Goal: Check status: Check status

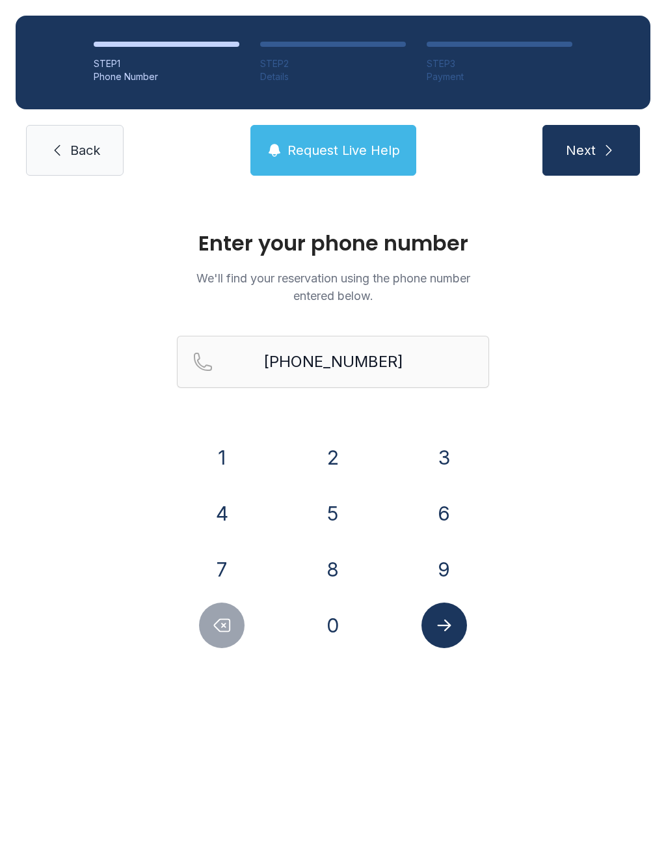
click at [226, 608] on button "Delete number" at bounding box center [222, 626] width 46 height 46
click at [226, 607] on button "Delete number" at bounding box center [222, 626] width 46 height 46
click at [234, 608] on button "Delete number" at bounding box center [222, 626] width 46 height 46
click at [233, 607] on button "Delete number" at bounding box center [222, 626] width 46 height 46
click at [242, 615] on button "Delete number" at bounding box center [222, 626] width 46 height 46
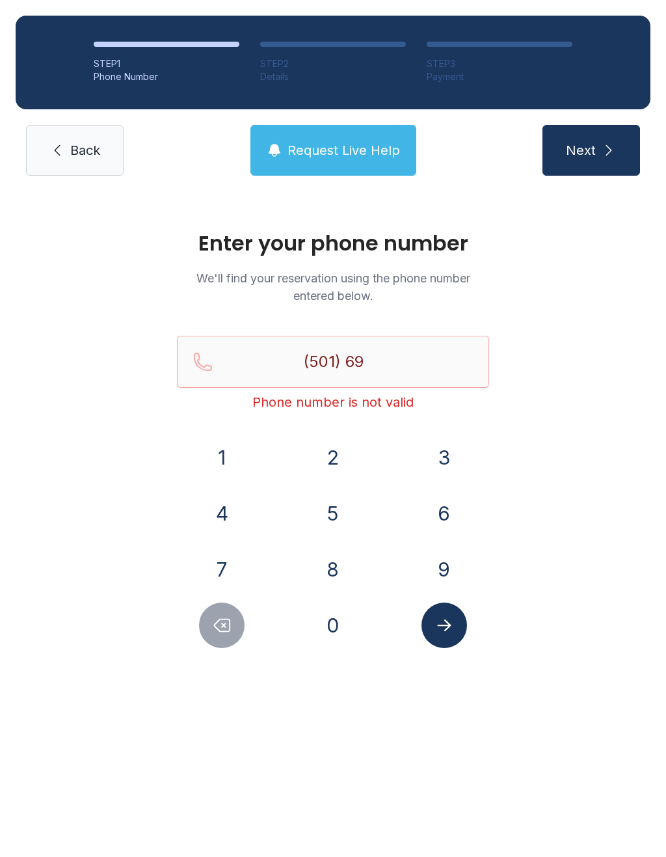
click at [242, 615] on button "Delete number" at bounding box center [222, 626] width 46 height 46
click at [247, 608] on div at bounding box center [222, 626] width 90 height 46
click at [232, 590] on button "7" at bounding box center [222, 570] width 46 height 46
click at [232, 620] on icon "Delete number" at bounding box center [222, 626] width 20 height 20
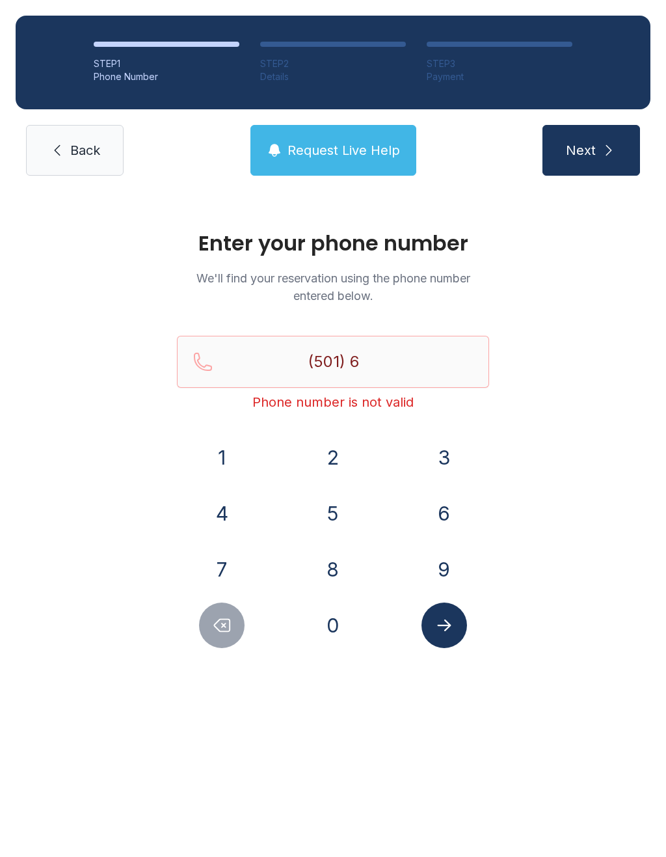
click at [232, 620] on icon "Delete number" at bounding box center [222, 626] width 20 height 20
click at [239, 571] on button "7" at bounding box center [222, 570] width 46 height 46
click at [461, 471] on button "3" at bounding box center [445, 458] width 46 height 46
click at [446, 478] on button "3" at bounding box center [445, 458] width 46 height 46
click at [426, 563] on button "9" at bounding box center [445, 570] width 46 height 46
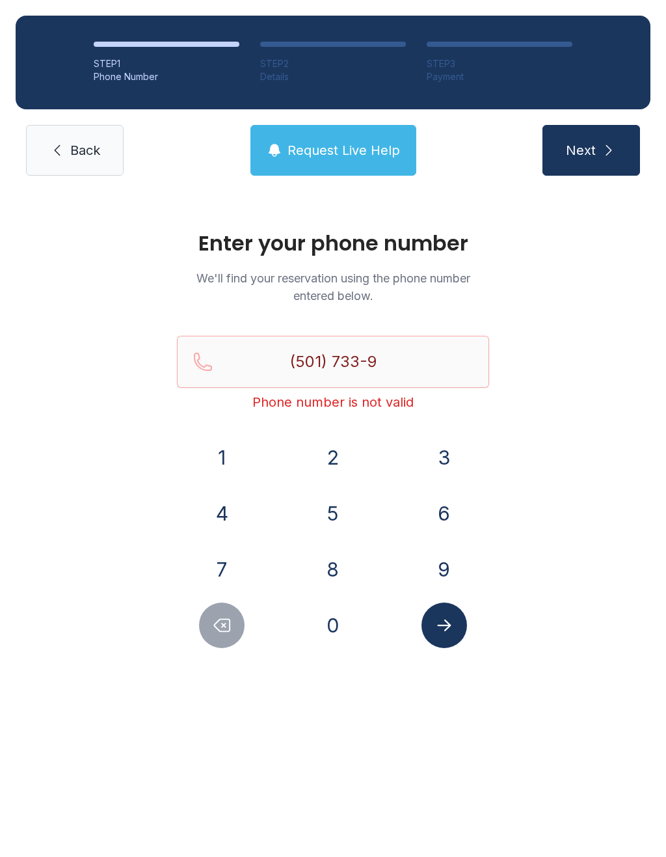
click at [352, 581] on button "8" at bounding box center [333, 570] width 46 height 46
click at [254, 569] on div "7" at bounding box center [222, 570] width 90 height 46
click at [434, 569] on button "9" at bounding box center [445, 570] width 46 height 46
click at [228, 620] on icon "Delete number" at bounding box center [223, 626] width 16 height 12
click at [241, 559] on button "7" at bounding box center [222, 570] width 46 height 46
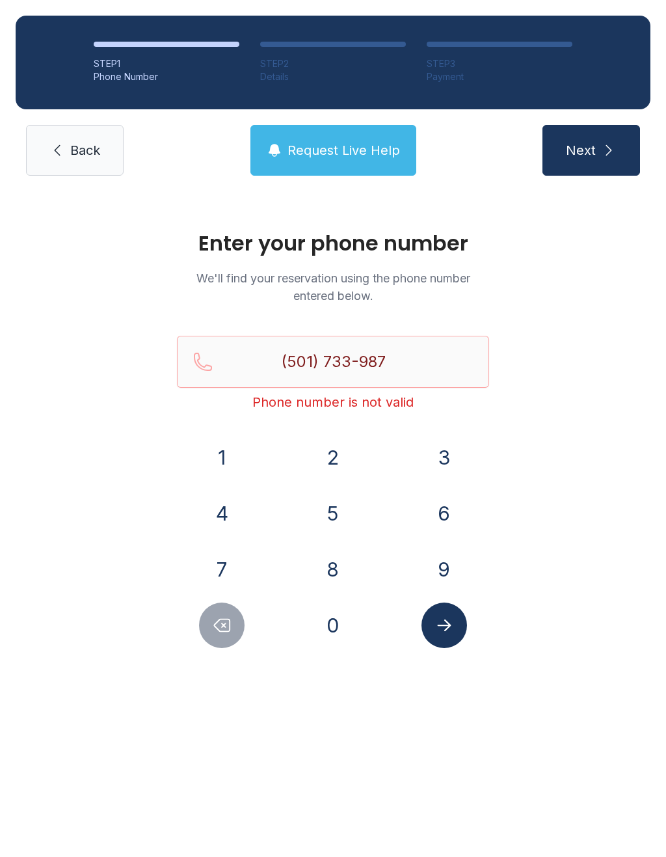
click at [422, 565] on button "9" at bounding box center [445, 570] width 46 height 46
click at [452, 633] on icon "Submit lookup form" at bounding box center [445, 626] width 20 height 20
click at [241, 635] on button "Delete number" at bounding box center [222, 626] width 46 height 46
click at [243, 636] on div at bounding box center [222, 626] width 90 height 46
click at [232, 638] on button "Delete number" at bounding box center [222, 626] width 46 height 46
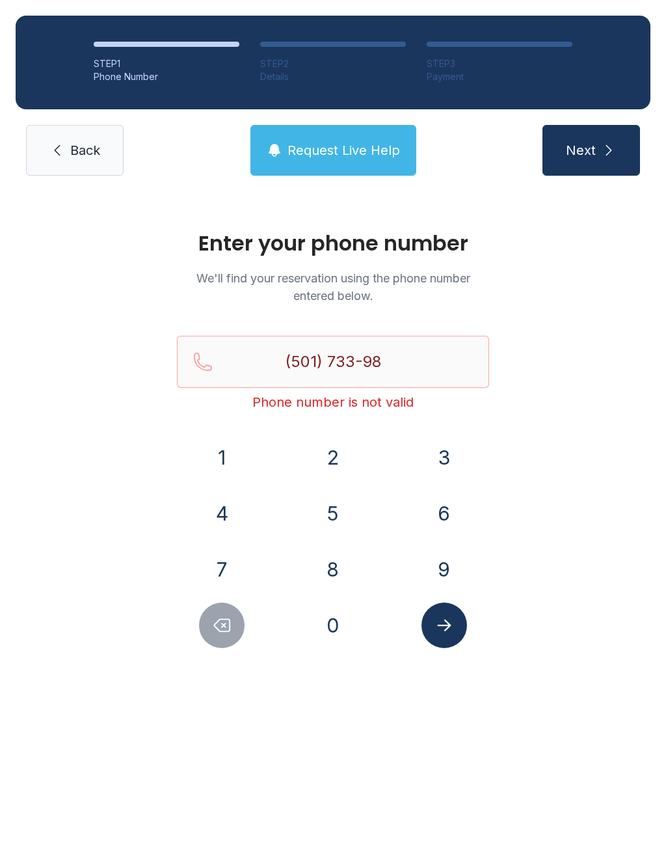
click at [232, 638] on button "Delete number" at bounding box center [222, 626] width 46 height 46
click at [241, 635] on button "Delete number" at bounding box center [222, 626] width 46 height 46
click at [243, 637] on div at bounding box center [222, 626] width 90 height 46
click at [259, 652] on div "Enter your phone number We'll find your reservation using the phone number ente…" at bounding box center [333, 445] width 666 height 509
click at [260, 621] on div at bounding box center [222, 626] width 90 height 46
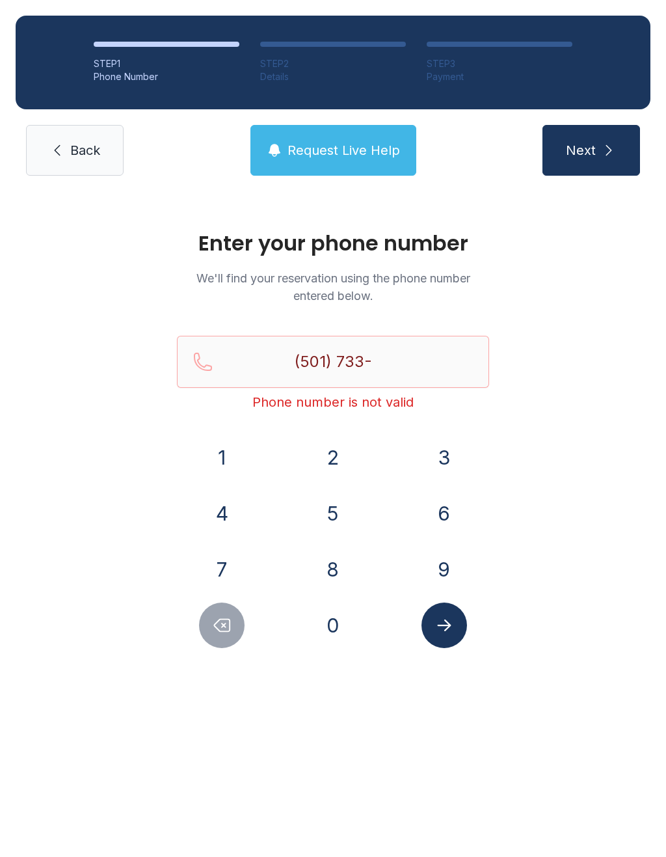
click at [234, 618] on button "Delete number" at bounding box center [222, 626] width 46 height 46
click at [233, 617] on button "Delete number" at bounding box center [222, 626] width 46 height 46
click at [234, 618] on button "Delete number" at bounding box center [222, 626] width 46 height 46
click at [243, 518] on button "4" at bounding box center [222, 514] width 46 height 46
click at [351, 448] on button "2" at bounding box center [333, 458] width 46 height 46
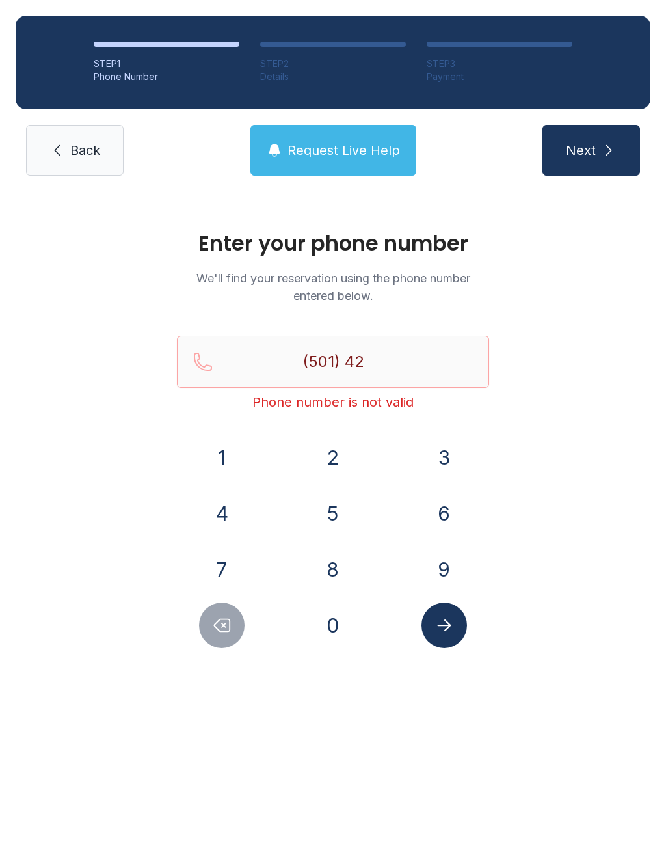
click at [349, 577] on button "8" at bounding box center [333, 570] width 46 height 46
click at [347, 521] on button "5" at bounding box center [333, 514] width 46 height 46
click at [258, 471] on div "1" at bounding box center [222, 458] width 90 height 46
click at [336, 636] on button "0" at bounding box center [333, 626] width 46 height 46
click at [343, 567] on button "8" at bounding box center [333, 570] width 46 height 46
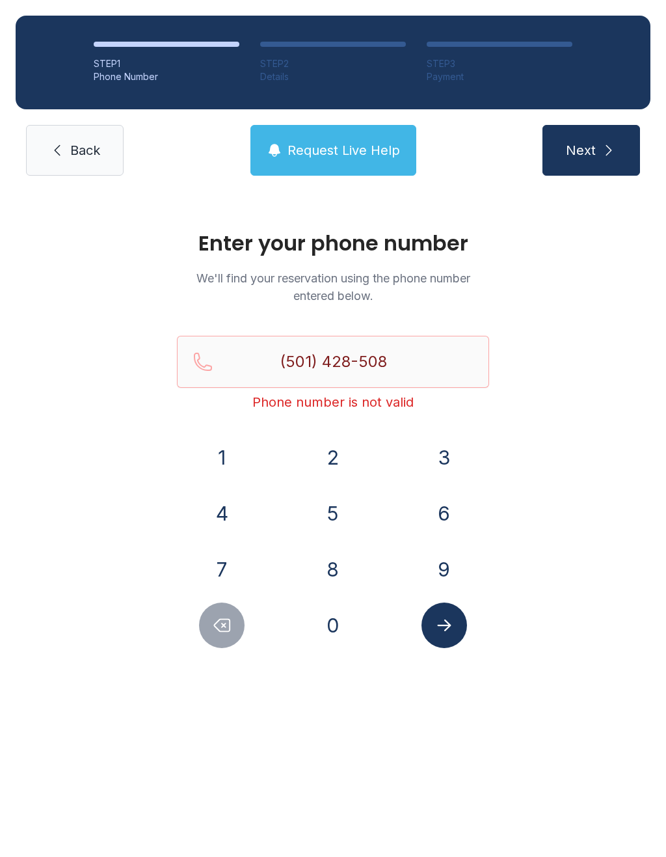
click at [226, 620] on icon "Delete number" at bounding box center [222, 626] width 20 height 20
click at [236, 609] on button "Delete number" at bounding box center [222, 626] width 46 height 46
click at [233, 459] on button "1" at bounding box center [222, 458] width 46 height 46
click at [326, 635] on button "0" at bounding box center [333, 626] width 46 height 46
click at [344, 569] on button "8" at bounding box center [333, 570] width 46 height 46
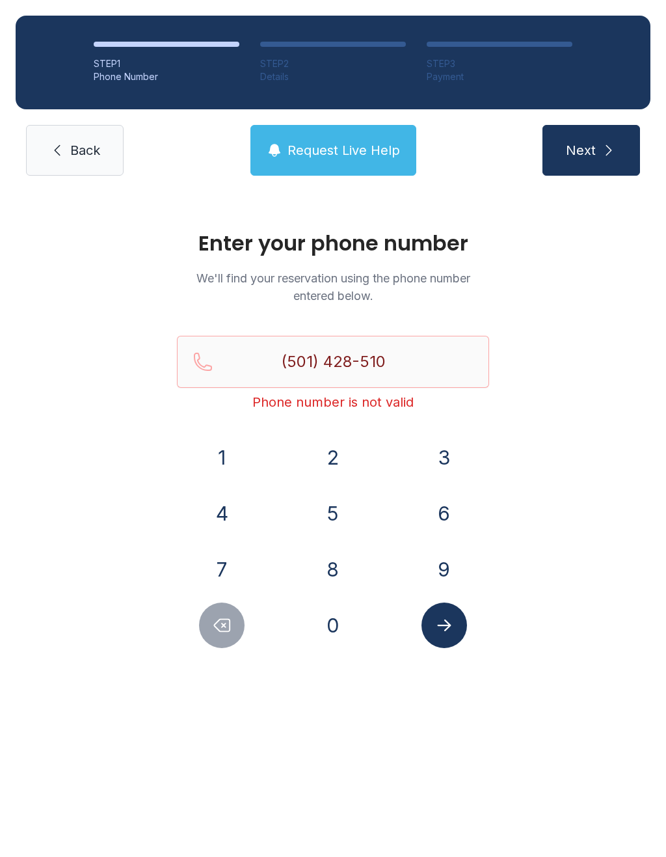
type input "[PHONE_NUMBER]"
click at [428, 614] on button "Submit lookup form" at bounding box center [445, 626] width 46 height 46
click at [77, 145] on span "Back" at bounding box center [85, 150] width 30 height 18
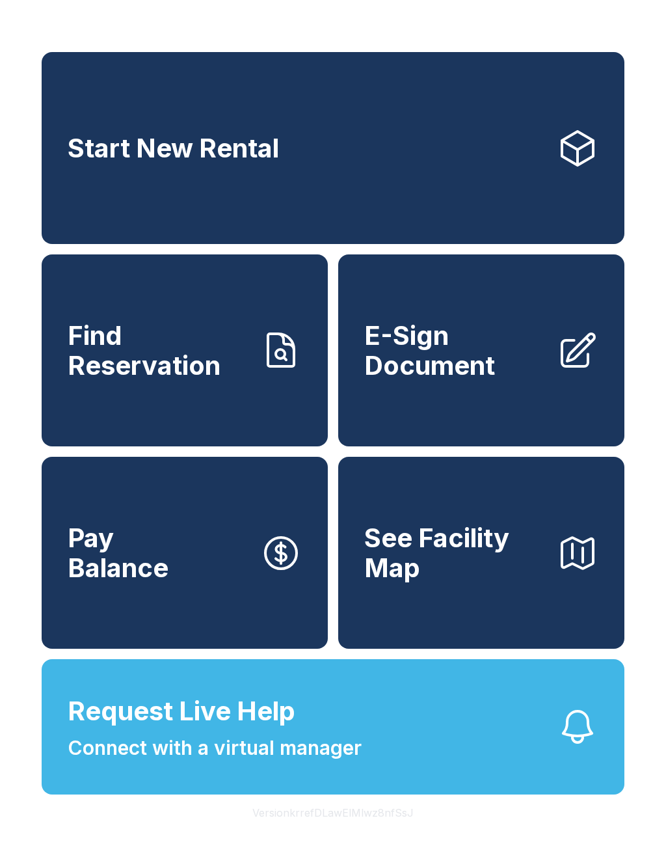
click at [226, 358] on span "Find Reservation" at bounding box center [159, 350] width 182 height 59
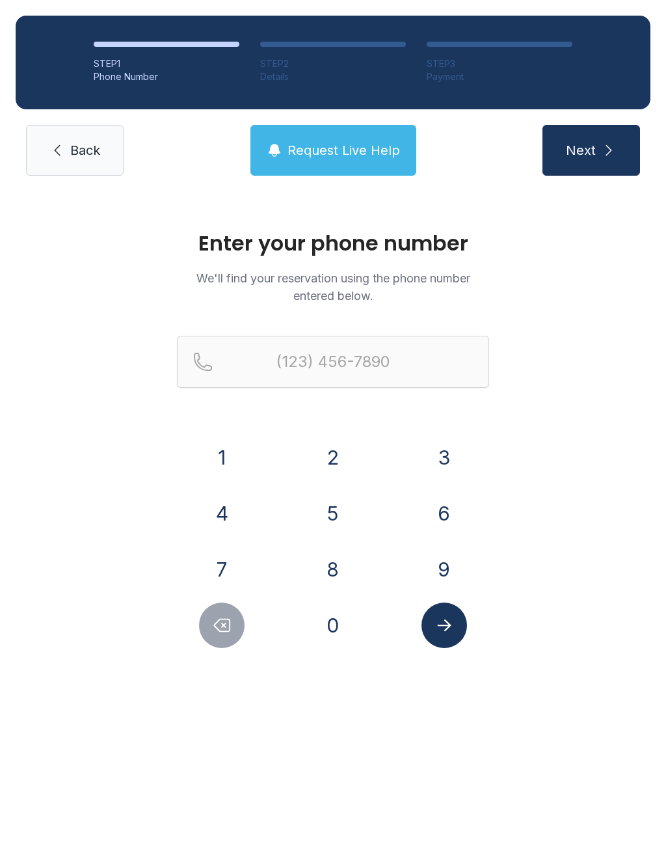
click at [335, 493] on button "5" at bounding box center [333, 514] width 46 height 46
click at [336, 622] on button "0" at bounding box center [333, 626] width 46 height 46
click at [225, 428] on div "(50" at bounding box center [333, 383] width 312 height 94
click at [235, 454] on button "1" at bounding box center [222, 458] width 46 height 46
type input "(501)"
